Goal: Transaction & Acquisition: Purchase product/service

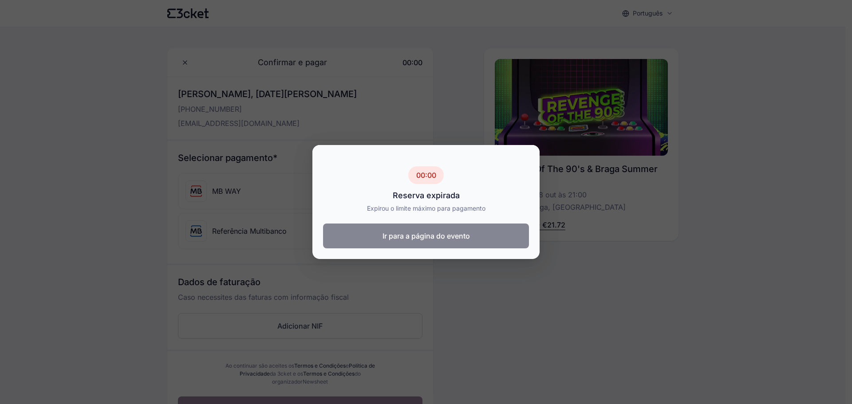
click at [456, 237] on button "Ir para a página do evento" at bounding box center [426, 236] width 206 height 25
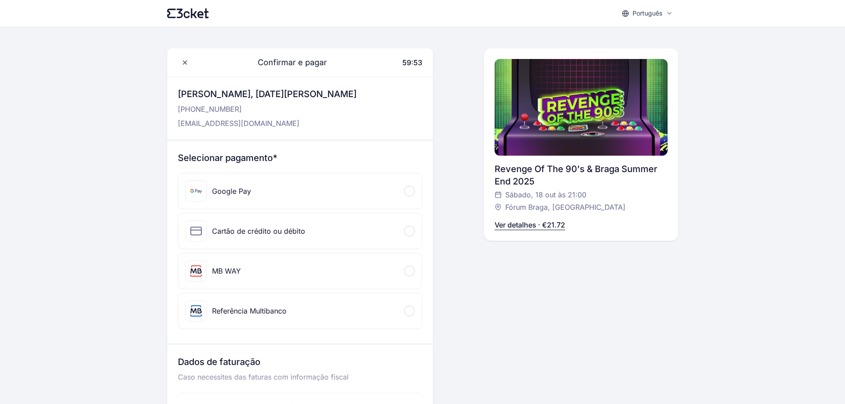
click at [407, 309] on div at bounding box center [409, 311] width 11 height 11
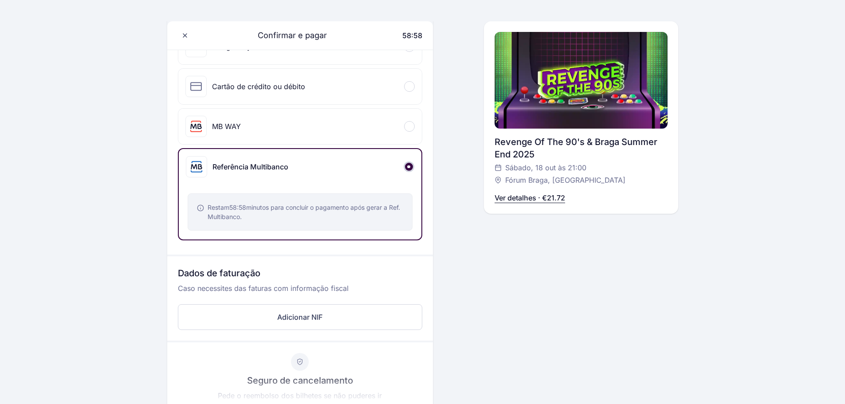
scroll to position [222, 0]
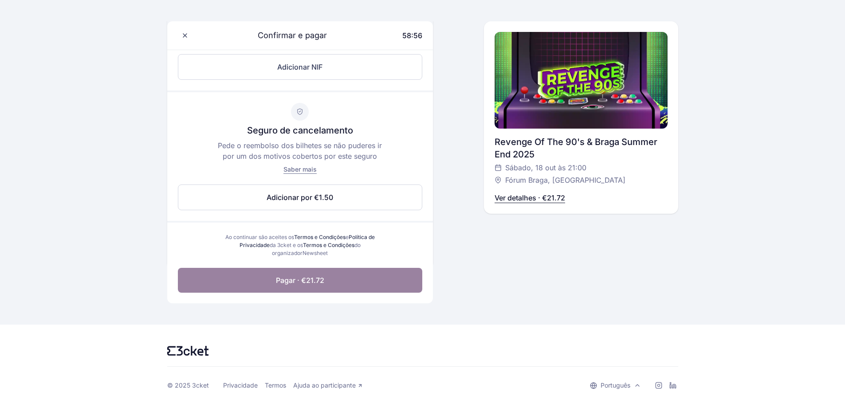
click at [308, 275] on button "Pagar · €21.72" at bounding box center [300, 280] width 244 height 25
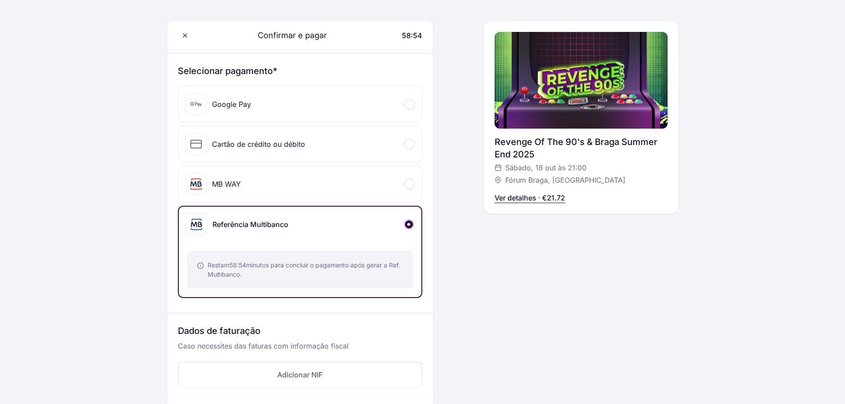
scroll to position [53, 0]
